Goal: Task Accomplishment & Management: Manage account settings

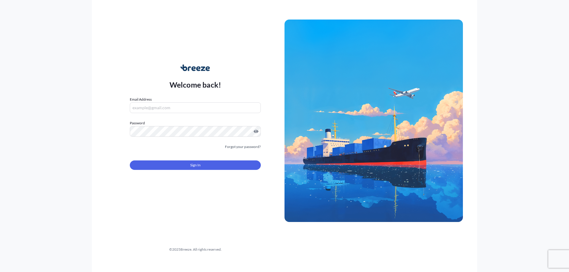
click at [152, 108] on input "Email Address" at bounding box center [195, 107] width 131 height 11
click at [252, 19] on div "Welcome back! Email Address Please enter a valid email address Password Must in…" at bounding box center [284, 136] width 385 height 272
click at [188, 103] on input "Email Address" at bounding box center [195, 107] width 131 height 11
click at [137, 108] on input "Email Address" at bounding box center [195, 107] width 131 height 11
type input "[PERSON_NAME][EMAIL_ADDRESS][PERSON_NAME][DOMAIN_NAME]"
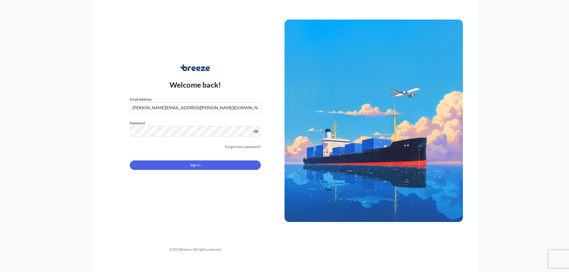
drag, startPoint x: 33, startPoint y: 102, endPoint x: 159, endPoint y: 116, distance: 126.7
click at [33, 102] on div "Welcome back! Email Address [EMAIL_ADDRESS][PERSON_NAME][DOMAIN_NAME] Password …" at bounding box center [284, 136] width 569 height 272
click at [192, 165] on span "Sign In" at bounding box center [195, 165] width 10 height 6
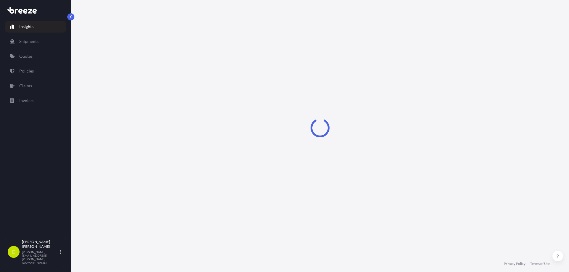
select select "2025"
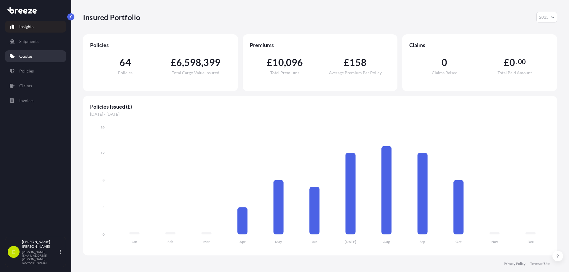
click at [45, 52] on link "Quotes" at bounding box center [35, 56] width 61 height 12
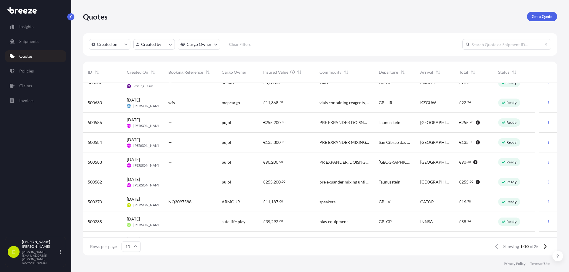
scroll to position [44, 0]
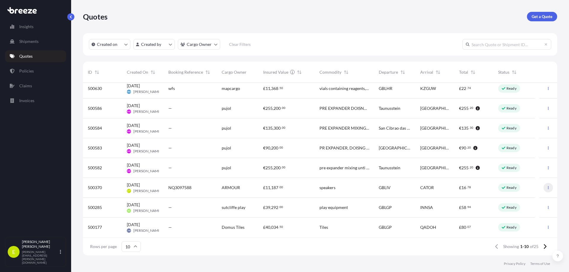
click at [546, 187] on icon "button" at bounding box center [548, 188] width 4 height 4
click at [549, 183] on div at bounding box center [548, 188] width 18 height 20
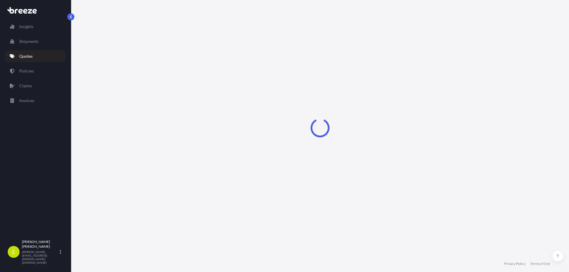
select select "Road"
select select "Sea"
select select "Road"
select select "1"
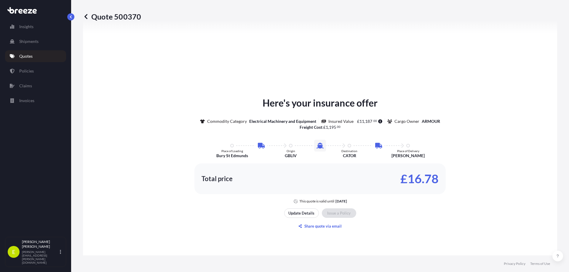
scroll to position [785, 0]
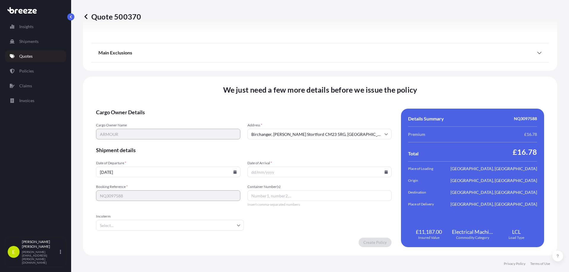
click at [233, 173] on icon at bounding box center [234, 172] width 3 height 4
click at [127, 109] on button "6" at bounding box center [125, 106] width 9 height 9
type input "[DATE]"
click at [384, 174] on input "Date of Arrival *" at bounding box center [319, 172] width 144 height 11
click at [384, 172] on icon at bounding box center [385, 172] width 3 height 4
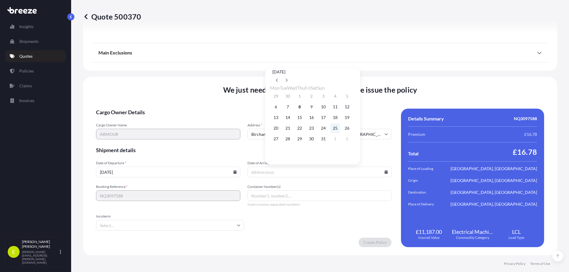
click at [340, 129] on button "25" at bounding box center [334, 128] width 9 height 9
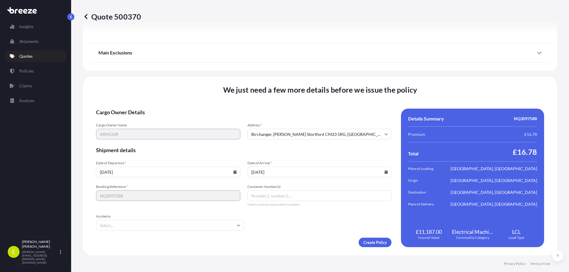
type input "[DATE]"
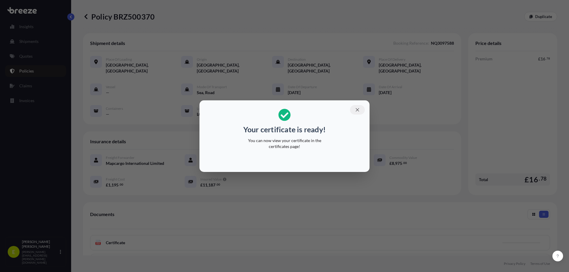
click at [355, 109] on icon "button" at bounding box center [357, 109] width 5 height 5
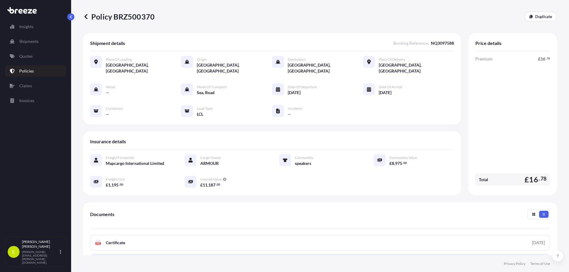
scroll to position [78, 0]
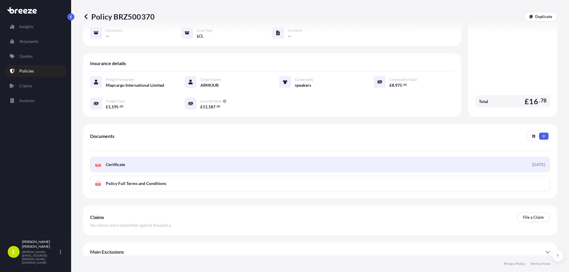
click at [156, 157] on link "PDF Certificate [DATE]" at bounding box center [320, 164] width 460 height 15
